Goal: Navigation & Orientation: Find specific page/section

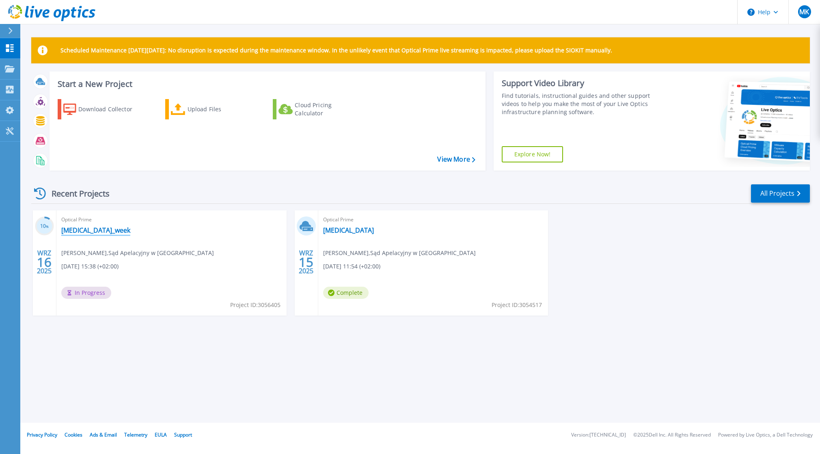
click at [82, 227] on link "[MEDICAL_DATA]_week" at bounding box center [95, 230] width 69 height 8
